Goal: Find specific page/section: Find specific page/section

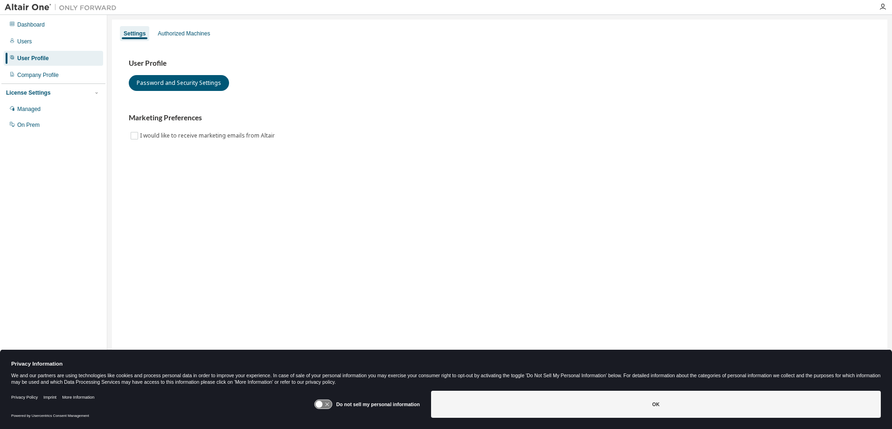
click at [44, 32] on div "Dashboard Users User Profile Company Profile License Settings Managed On Prem" at bounding box center [53, 74] width 104 height 117
click at [22, 24] on div "Dashboard" at bounding box center [31, 24] width 28 height 7
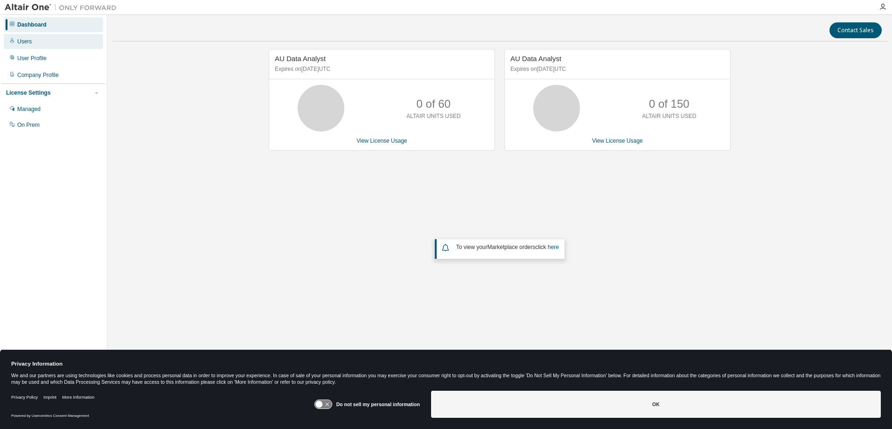
click at [26, 41] on div "Users" at bounding box center [24, 41] width 14 height 7
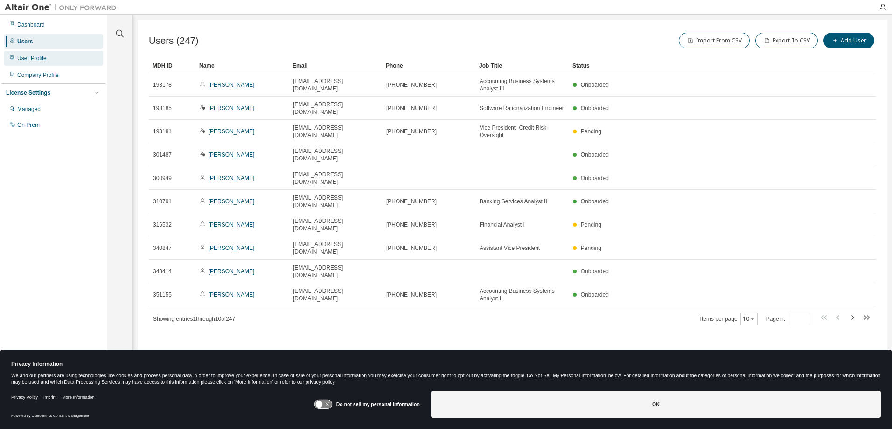
click at [41, 62] on div "User Profile" at bounding box center [31, 58] width 29 height 7
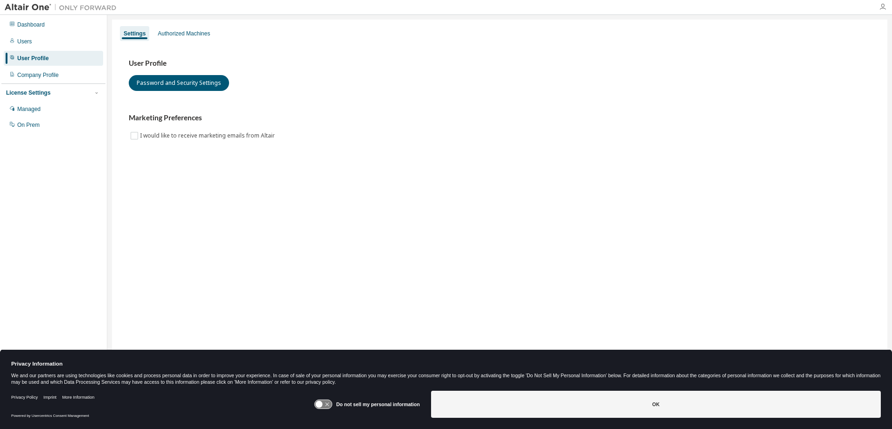
click at [884, 10] on icon "button" at bounding box center [882, 6] width 7 height 7
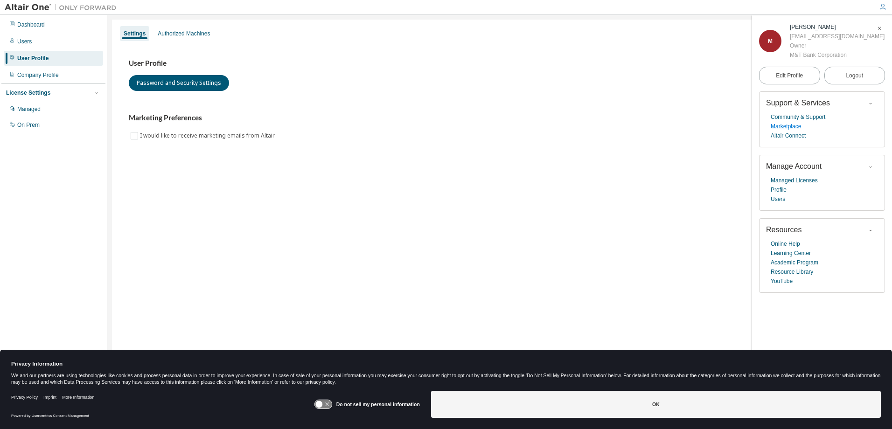
click at [779, 126] on link "Marketplace" at bounding box center [786, 126] width 30 height 9
